Goal: Check status: Verify the current state of an ongoing process or item

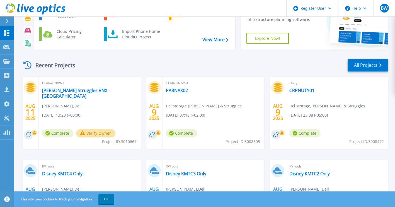
scroll to position [45, 0]
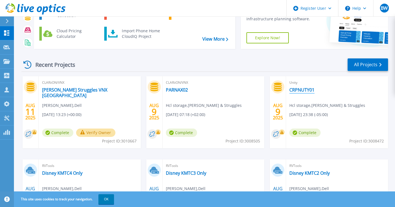
click at [300, 88] on link "CRPNUTY01" at bounding box center [301, 90] width 25 height 6
click at [180, 92] on link "PARNAX02" at bounding box center [177, 90] width 22 height 6
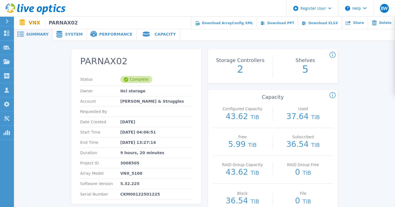
click at [61, 76] on div "PARNAX02 Status Complete Owner Hcl storage Account Heidrick & Struggles Request…" at bounding box center [204, 192] width 381 height 302
click at [158, 37] on div "Capacity" at bounding box center [159, 34] width 44 height 13
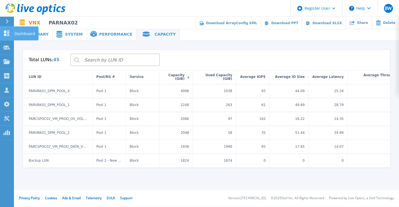
click at [7, 35] on icon at bounding box center [6, 33] width 7 height 5
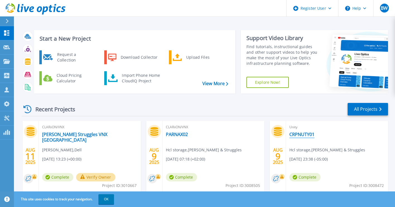
click at [304, 135] on link "CRPNUTY01" at bounding box center [301, 135] width 25 height 6
